Goal: Communication & Community: Participate in discussion

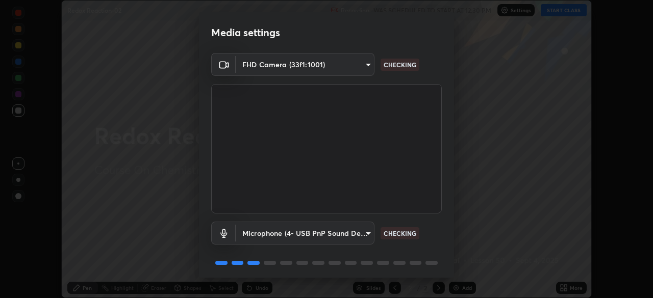
scroll to position [36, 0]
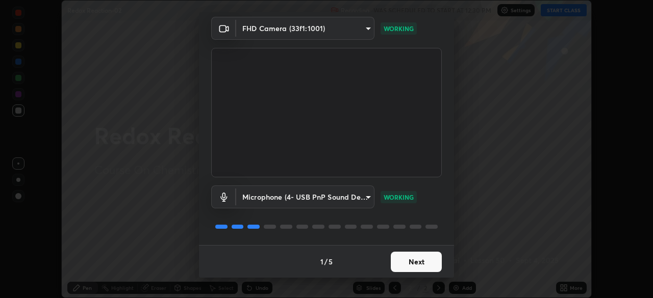
click at [420, 263] on button "Next" at bounding box center [416, 262] width 51 height 20
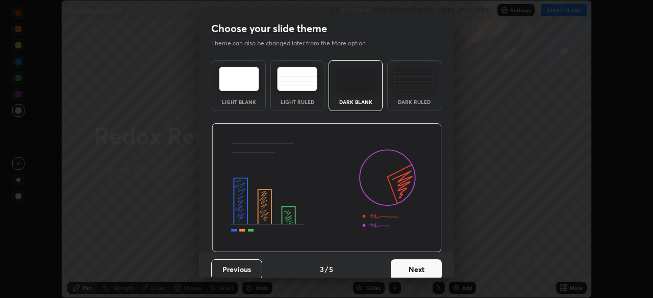
click at [419, 263] on button "Next" at bounding box center [416, 270] width 51 height 20
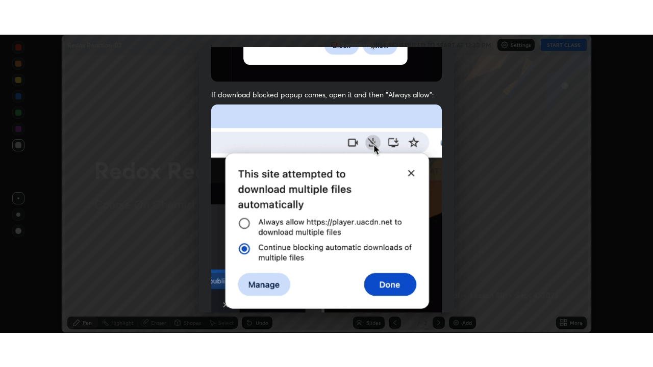
scroll to position [244, 0]
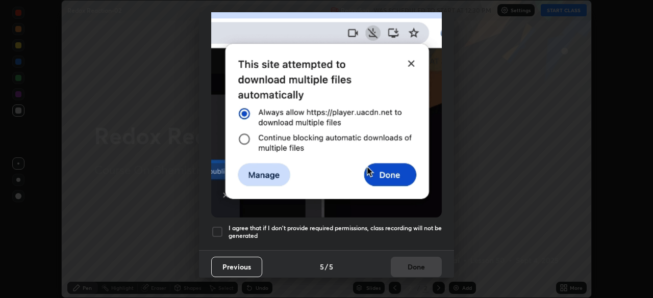
click at [218, 231] on div at bounding box center [217, 232] width 12 height 12
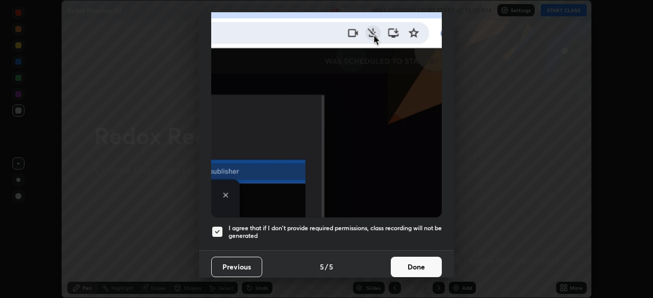
click at [410, 265] on button "Done" at bounding box center [416, 267] width 51 height 20
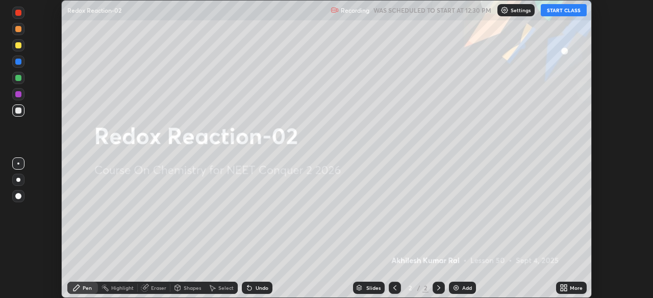
click at [563, 12] on button "START CLASS" at bounding box center [564, 10] width 46 height 12
click at [569, 290] on div "More" at bounding box center [571, 288] width 31 height 12
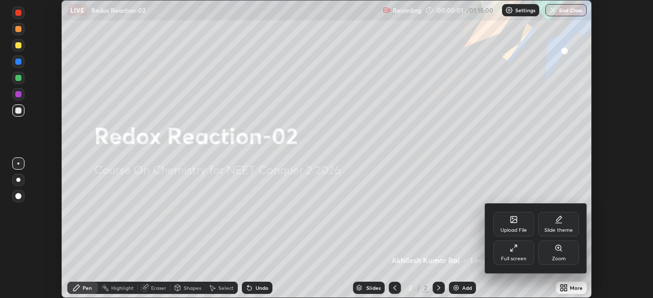
click at [514, 259] on div "Full screen" at bounding box center [514, 259] width 26 height 5
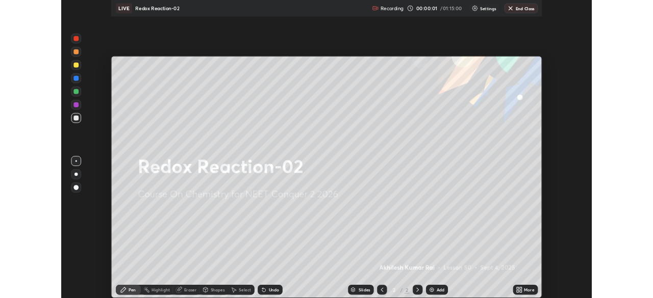
scroll to position [367, 653]
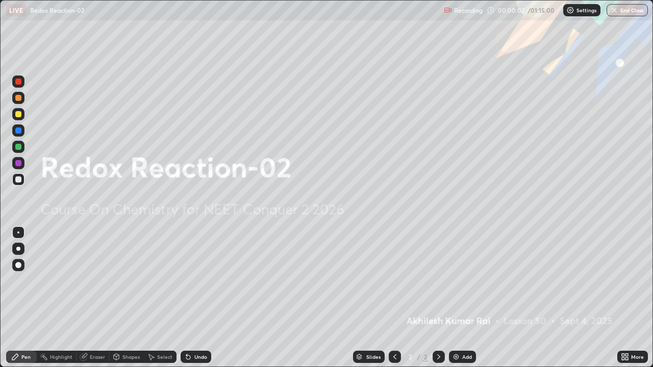
click at [460, 298] on div "Add" at bounding box center [462, 357] width 27 height 12
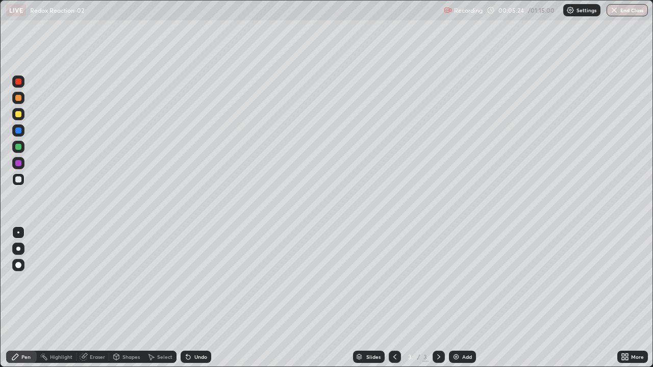
click at [18, 115] on div at bounding box center [18, 114] width 6 height 6
click at [462, 298] on div "Add" at bounding box center [467, 356] width 10 height 5
click at [20, 181] on div at bounding box center [18, 179] width 6 height 6
click at [18, 179] on div at bounding box center [18, 179] width 6 height 6
click at [19, 118] on div at bounding box center [18, 114] width 12 height 12
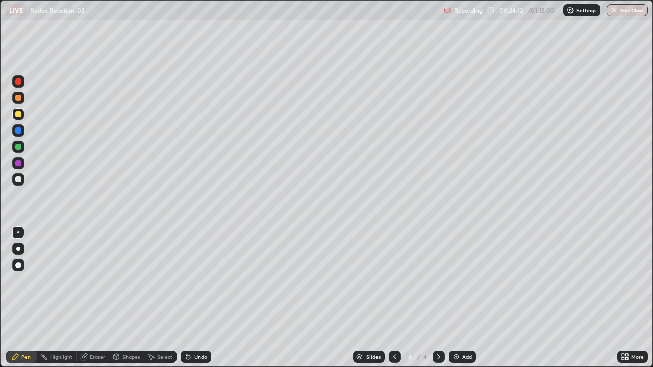
click at [18, 115] on div at bounding box center [18, 114] width 6 height 6
click at [462, 298] on div "Add" at bounding box center [462, 357] width 27 height 12
click at [22, 181] on div at bounding box center [18, 179] width 12 height 12
click at [462, 298] on div "Add" at bounding box center [467, 356] width 10 height 5
click at [18, 114] on div at bounding box center [18, 114] width 6 height 6
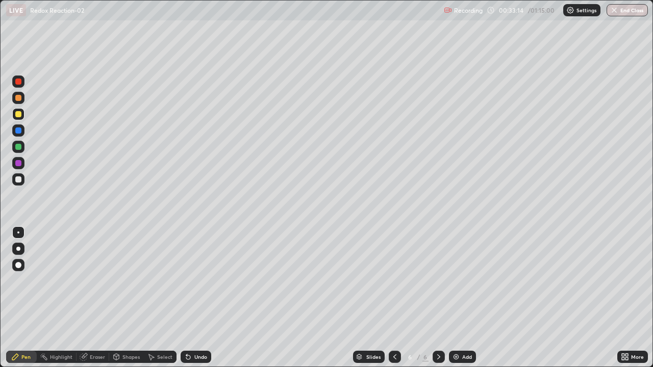
click at [462, 298] on div "Add" at bounding box center [467, 356] width 10 height 5
click at [17, 180] on div at bounding box center [18, 179] width 6 height 6
click at [465, 298] on div "Add" at bounding box center [467, 356] width 10 height 5
click at [469, 298] on div "Add" at bounding box center [467, 356] width 10 height 5
click at [462, 298] on div "Add" at bounding box center [467, 356] width 10 height 5
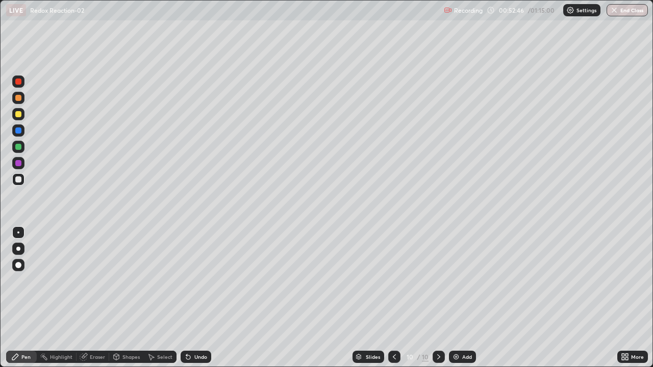
click at [22, 179] on div at bounding box center [18, 179] width 12 height 12
click at [20, 115] on div at bounding box center [18, 114] width 6 height 6
click at [465, 298] on div "Add" at bounding box center [467, 356] width 10 height 5
click at [461, 298] on div "Add" at bounding box center [462, 357] width 27 height 12
click at [636, 14] on button "End Class" at bounding box center [626, 10] width 41 height 12
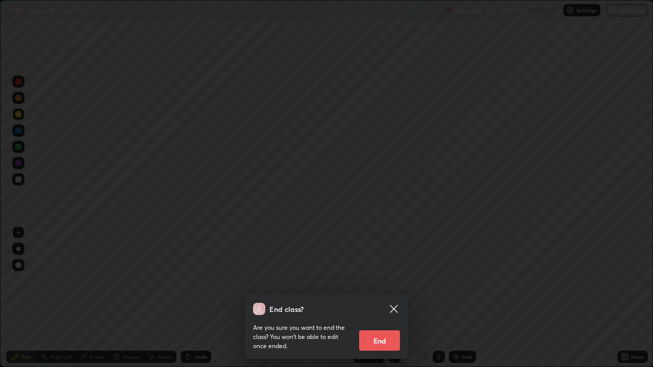
click at [398, 298] on button "End" at bounding box center [379, 341] width 41 height 20
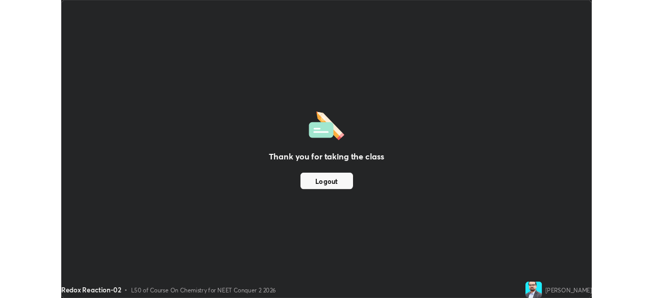
scroll to position [50708, 50353]
